Goal: Transaction & Acquisition: Purchase product/service

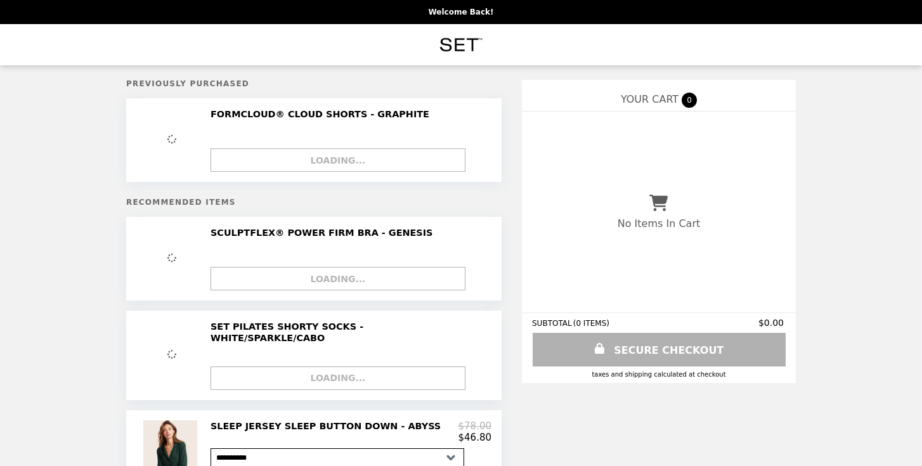
select select "*********"
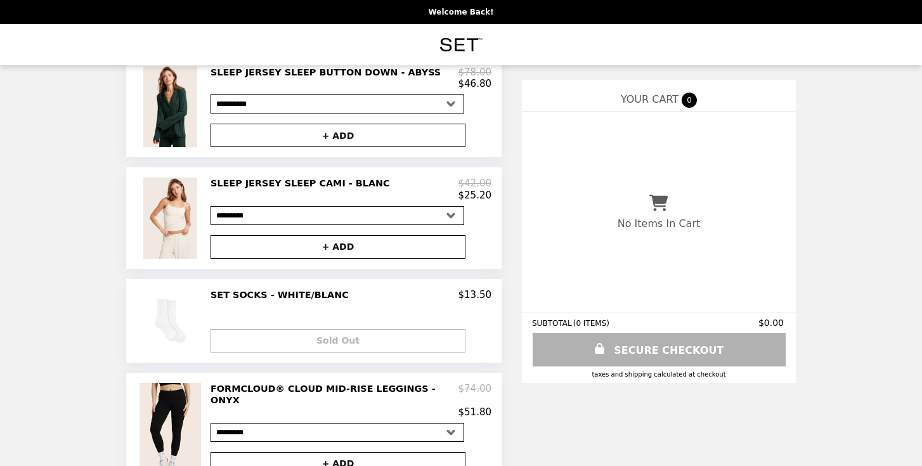
scroll to position [75, 0]
